Goal: Check status: Check status

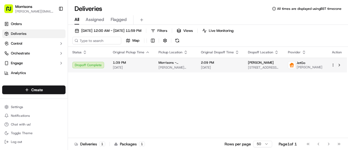
click at [174, 64] on span "Morrisons - Thornbury" at bounding box center [175, 62] width 34 height 4
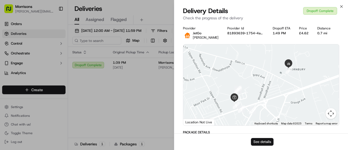
click at [262, 140] on button "See details" at bounding box center [262, 142] width 23 height 8
click at [340, 8] on icon "button" at bounding box center [341, 6] width 4 height 4
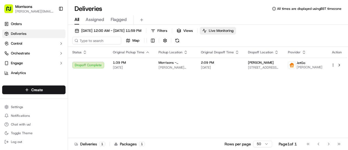
click at [229, 30] on button "Live Monitoring" at bounding box center [218, 31] width 36 height 8
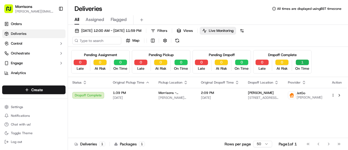
click at [305, 61] on button "1" at bounding box center [301, 61] width 13 height 5
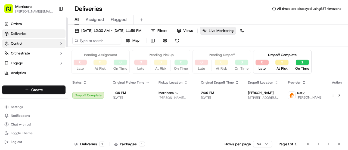
click at [40, 42] on button "Control" at bounding box center [33, 43] width 63 height 9
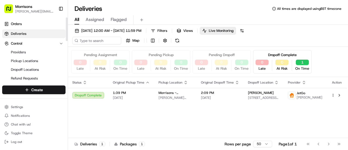
click at [29, 35] on link "Deliveries" at bounding box center [33, 33] width 63 height 9
click at [18, 33] on span "Deliveries" at bounding box center [18, 33] width 15 height 5
click at [17, 21] on link "Orders" at bounding box center [33, 24] width 63 height 9
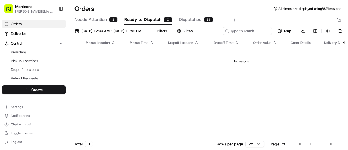
click at [89, 20] on span "Needs Attention" at bounding box center [90, 19] width 32 height 7
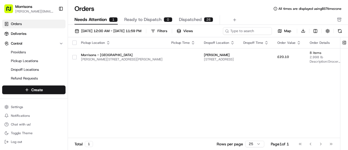
click at [182, 19] on span "Dispatched" at bounding box center [190, 19] width 23 height 7
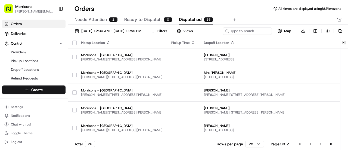
click at [247, 15] on div "Needs Attention 1 Ready to Dispatch 0 Dispatched 26" at bounding box center [203, 19] width 259 height 9
drag, startPoint x: 344, startPoint y: 72, endPoint x: 318, endPoint y: 139, distance: 71.6
click at [318, 139] on div "Pickup Location Pickup Time Dropoff Location Dropoff Time Order Value Order Det…" at bounding box center [208, 94] width 280 height 114
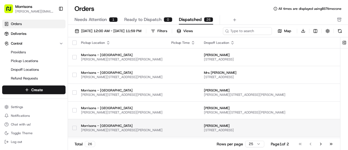
scroll to position [0, 26]
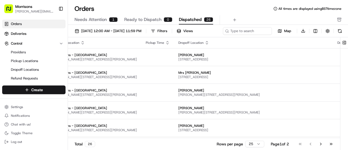
click at [297, 43] on div "Dropoff Location" at bounding box center [253, 42] width 150 height 4
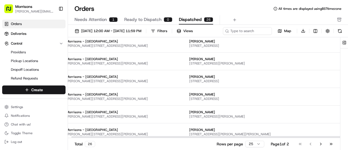
scroll to position [349, 0]
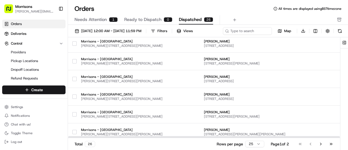
click at [297, 43] on span "Hilmore House, 71 Gain Ln, Bradford BD3 7DL, UK" at bounding box center [279, 45] width 150 height 4
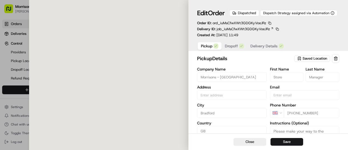
type input "[PERSON_NAME][STREET_ADDRESS][PERSON_NAME]"
